Goal: Information Seeking & Learning: Learn about a topic

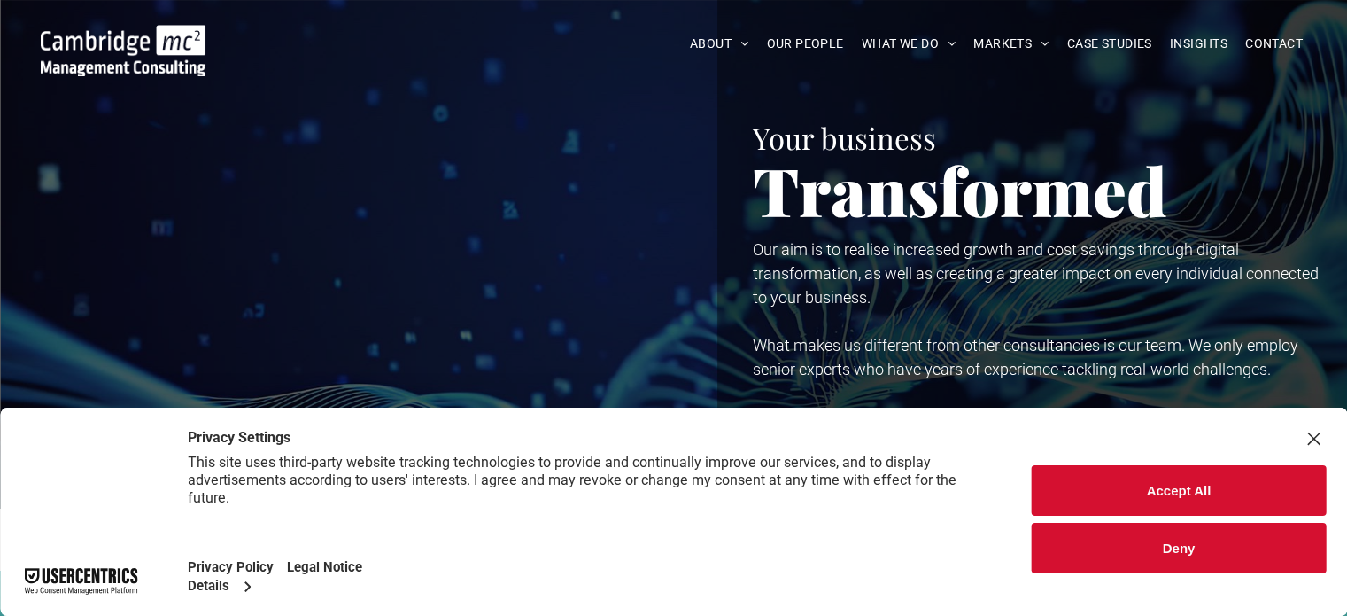
click at [1320, 437] on div "Close Layer" at bounding box center [1313, 438] width 25 height 25
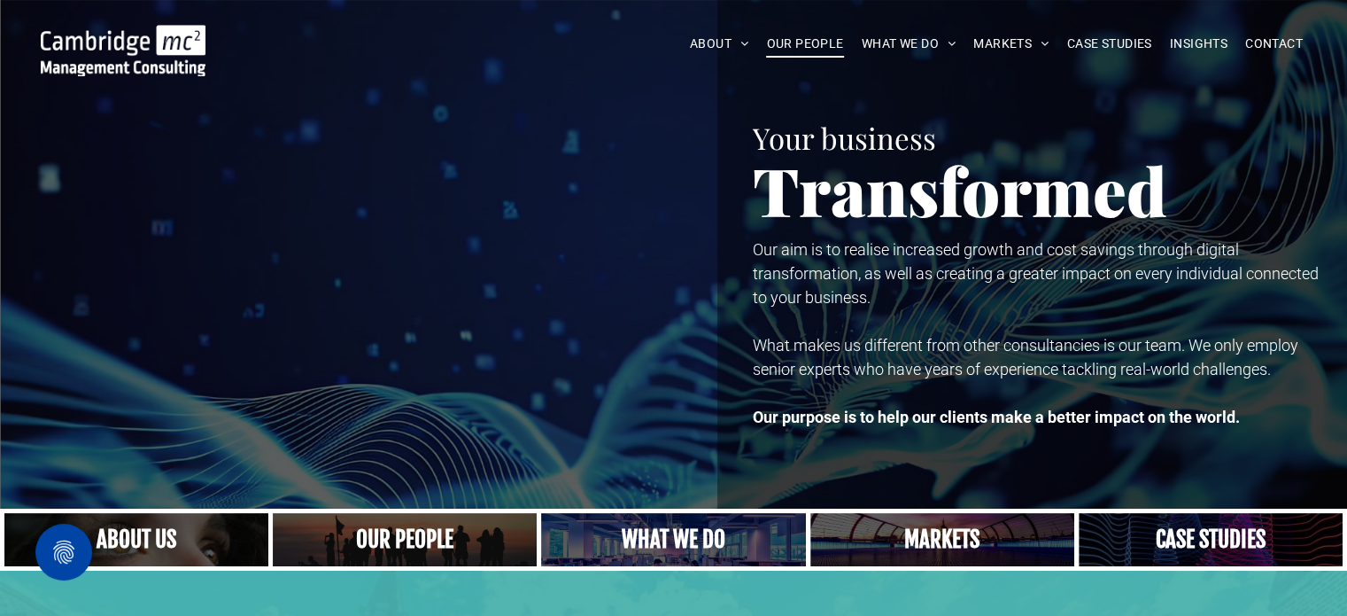
click at [811, 45] on span "OUR PEOPLE" at bounding box center [804, 43] width 77 height 27
